Goal: Transaction & Acquisition: Purchase product/service

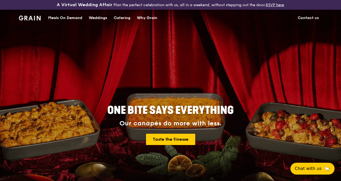
click at [119, 22] on div "Catering" at bounding box center [122, 18] width 17 height 16
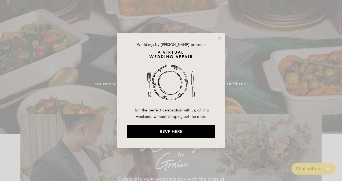
select select
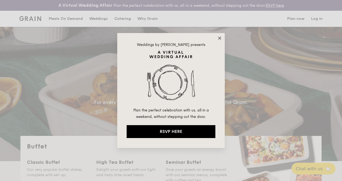
click at [218, 37] on icon at bounding box center [219, 38] width 5 height 5
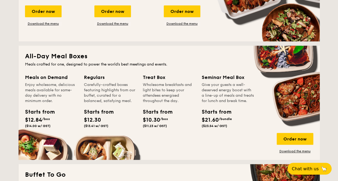
scroll to position [242, 0]
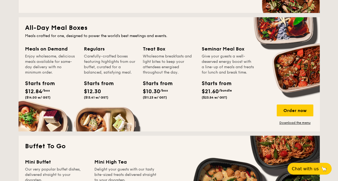
click at [99, 109] on div "Regulars Carefully-crafted boxes featuring highlights from our buffet, curated …" at bounding box center [113, 79] width 59 height 69
click at [286, 121] on link "Download the menu" at bounding box center [295, 123] width 37 height 4
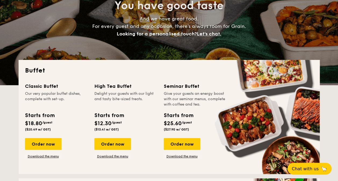
scroll to position [108, 0]
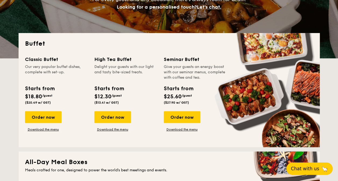
click at [306, 170] on span "Chat with us" at bounding box center [305, 168] width 28 height 5
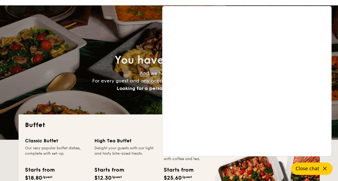
scroll to position [0, 0]
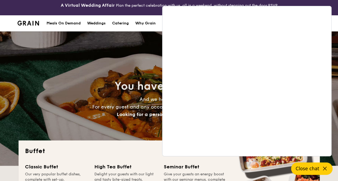
drag, startPoint x: 311, startPoint y: 167, endPoint x: 309, endPoint y: 168, distance: 2.9
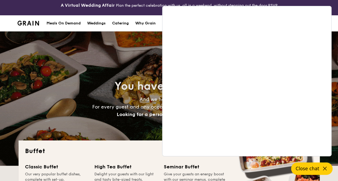
click at [311, 167] on span "Close chat" at bounding box center [308, 168] width 24 height 5
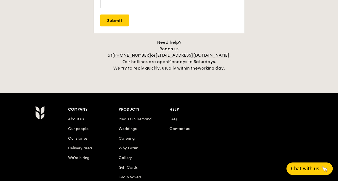
scroll to position [1184, 0]
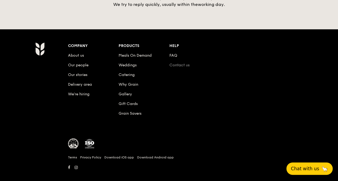
click at [184, 63] on link "Contact us" at bounding box center [180, 65] width 20 height 5
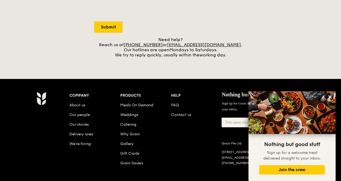
scroll to position [215, 0]
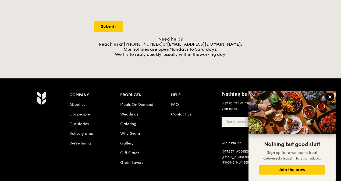
click at [331, 98] on icon at bounding box center [330, 97] width 3 height 3
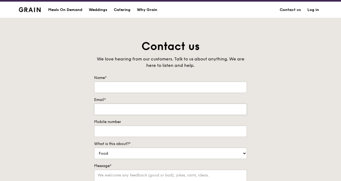
scroll to position [0, 0]
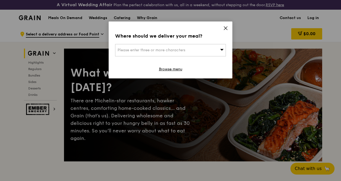
click at [150, 50] on span "Please enter three or more characters" at bounding box center [152, 50] width 68 height 5
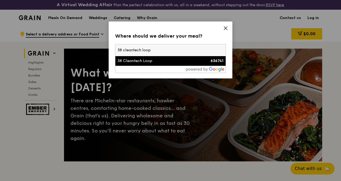
type input "38 cleantech loop"
click at [148, 62] on div "38 Cleantech Loop" at bounding box center [158, 60] width 80 height 5
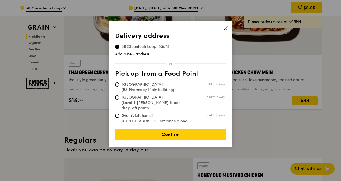
scroll to position [296, 0]
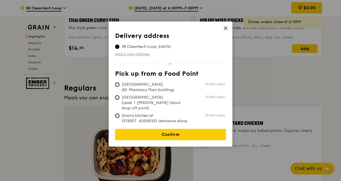
click at [129, 54] on link "Add a new address" at bounding box center [170, 54] width 111 height 5
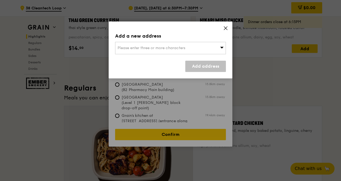
click at [136, 47] on span "Please enter three or more characters" at bounding box center [152, 48] width 68 height 5
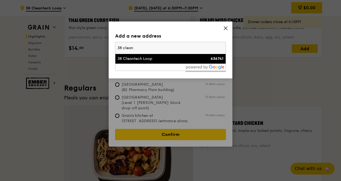
type input "38 clean"
click at [134, 54] on li "38 Cleantech Loop 636741" at bounding box center [170, 59] width 110 height 10
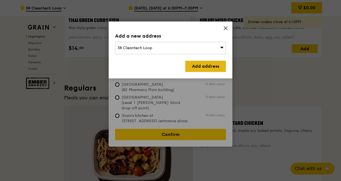
click at [205, 65] on link "Add address" at bounding box center [205, 66] width 41 height 11
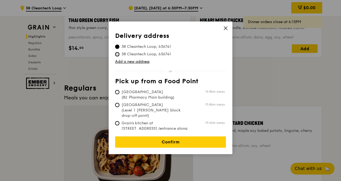
click at [119, 54] on input "38 Cleantech Loop, 636741" at bounding box center [117, 54] width 4 height 4
radio input "true"
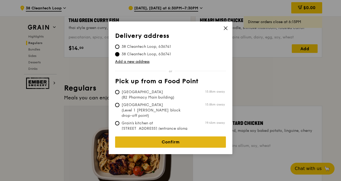
scroll to position [431, 0]
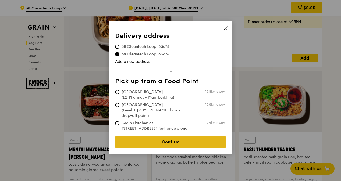
click at [168, 141] on link "Confirm" at bounding box center [170, 142] width 111 height 11
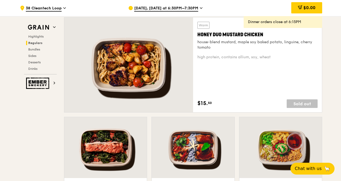
scroll to position [350, 0]
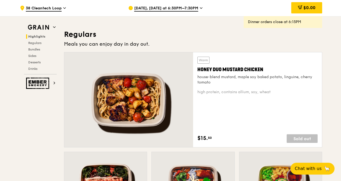
click at [64, 7] on icon at bounding box center [64, 8] width 3 height 5
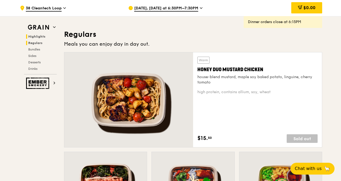
click at [35, 42] on span "Regulars" at bounding box center [35, 43] width 14 height 4
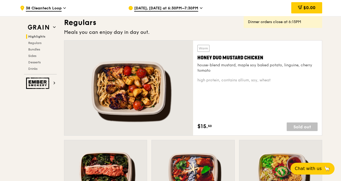
scroll to position [362, 0]
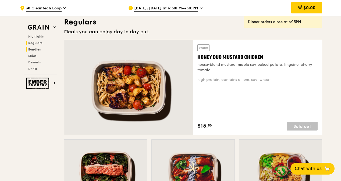
click at [35, 49] on span "Bundles" at bounding box center [34, 50] width 13 height 4
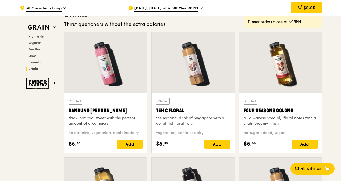
scroll to position [1886, 0]
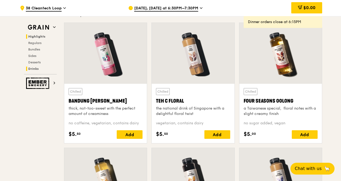
click at [36, 35] on span "Highlights" at bounding box center [36, 37] width 17 height 4
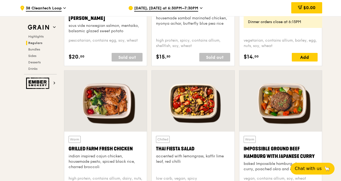
scroll to position [651, 0]
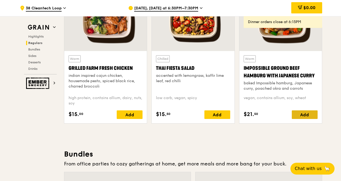
click at [310, 118] on div "Add" at bounding box center [305, 115] width 26 height 9
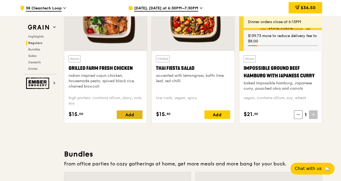
click at [131, 118] on div "Add" at bounding box center [130, 115] width 26 height 9
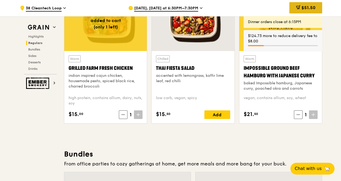
click at [302, 8] on span "$51.50" at bounding box center [309, 7] width 14 height 5
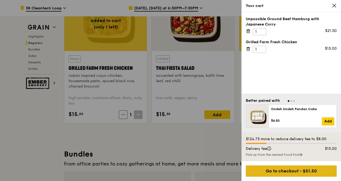
click at [298, 171] on div "Go to checkout - $51.50" at bounding box center [291, 171] width 91 height 11
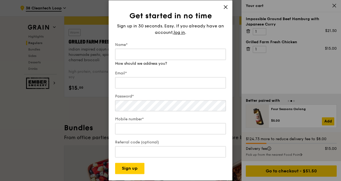
scroll to position [731, 0]
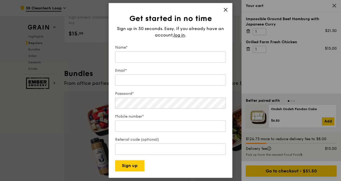
click at [11, 121] on div "Get started in no time Sign up in 30 seconds. Easy. If you already have an acco…" at bounding box center [170, 90] width 341 height 181
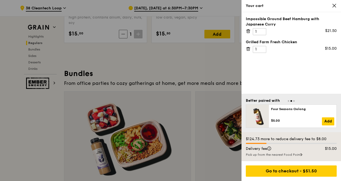
click at [21, 133] on div at bounding box center [170, 90] width 341 height 181
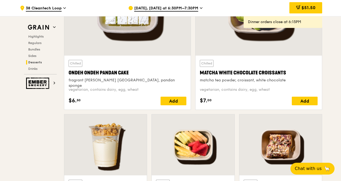
scroll to position [1754, 0]
